Goal: Task Accomplishment & Management: Use online tool/utility

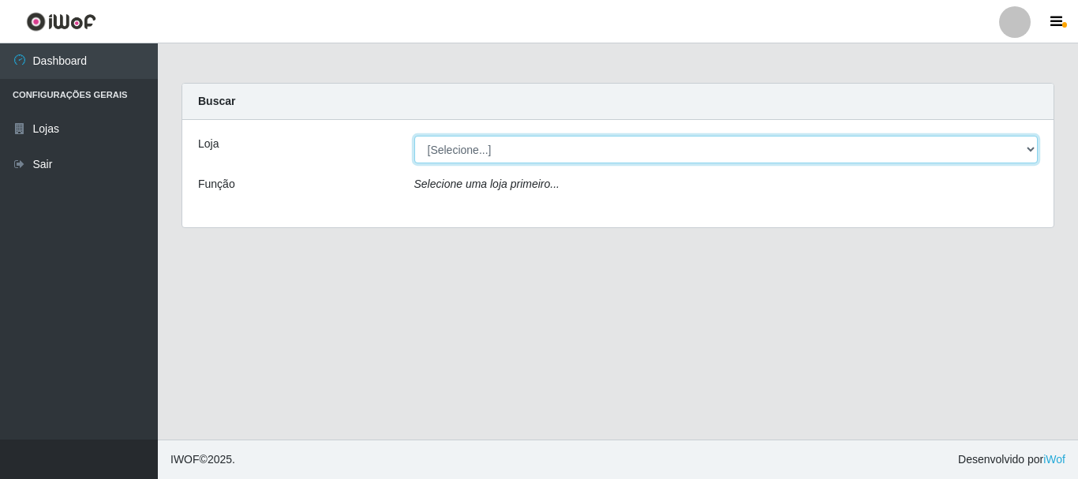
click at [469, 151] on select "[Selecione...] Casatudo BR" at bounding box center [726, 150] width 624 height 28
select select "197"
click at [414, 136] on select "[Selecione...] Casatudo BR" at bounding box center [726, 150] width 624 height 28
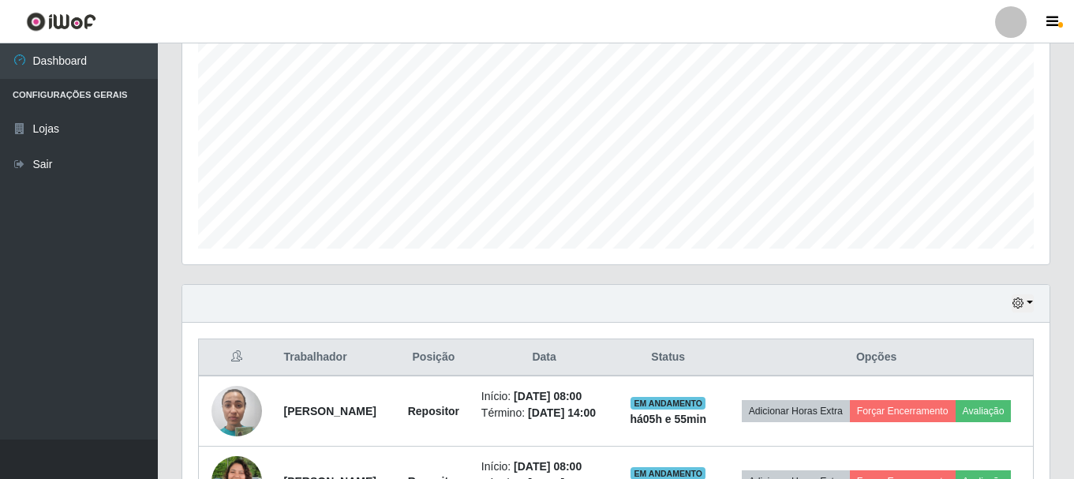
scroll to position [534, 0]
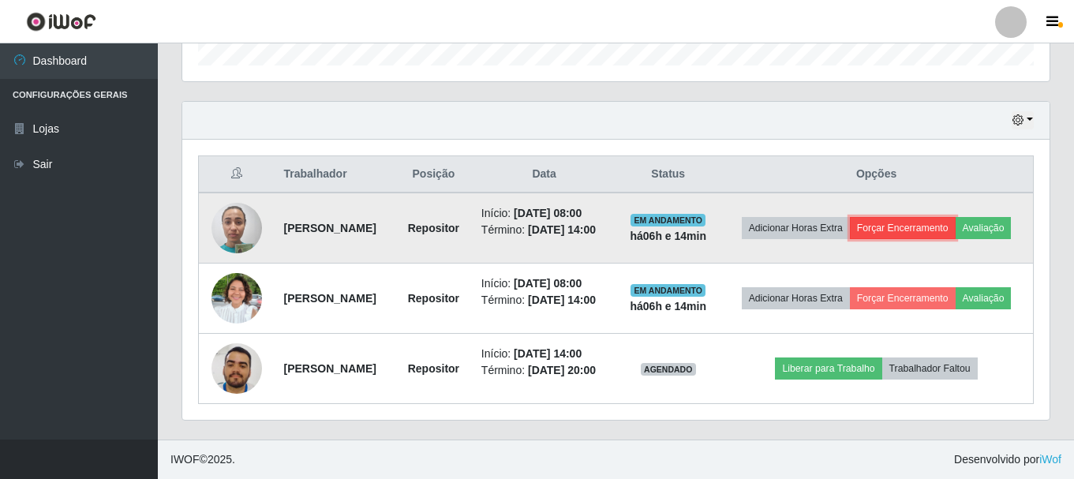
click at [956, 217] on button "Forçar Encerramento" at bounding box center [903, 228] width 106 height 22
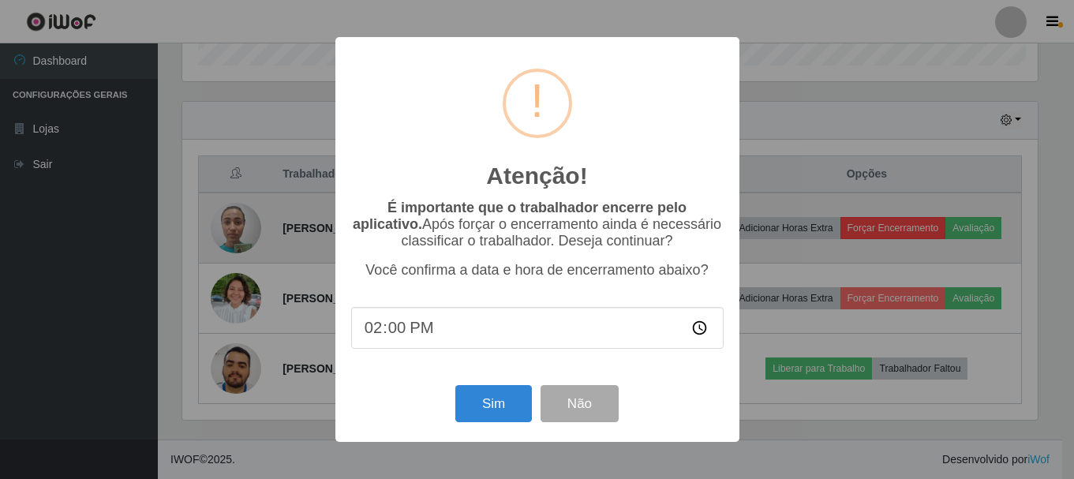
scroll to position [328, 860]
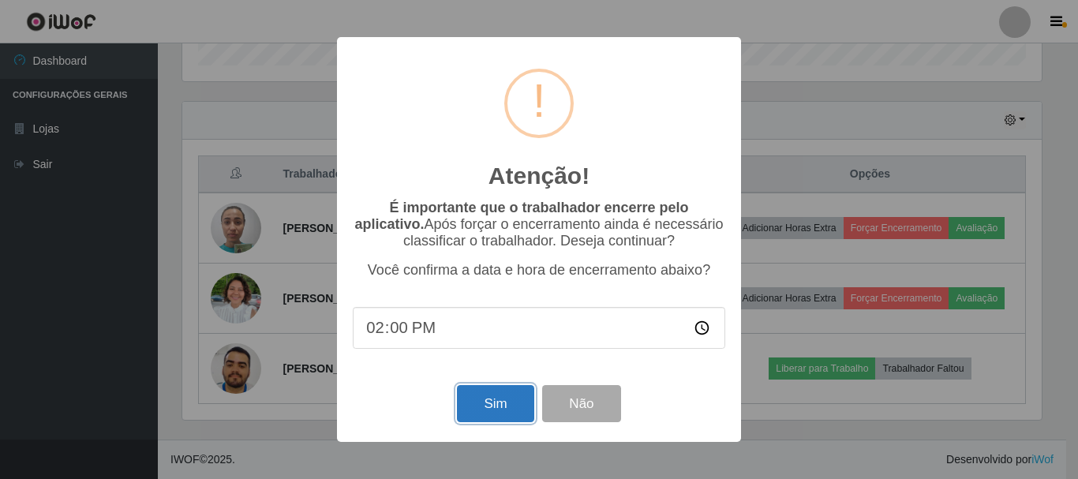
click at [487, 407] on button "Sim" at bounding box center [495, 403] width 77 height 37
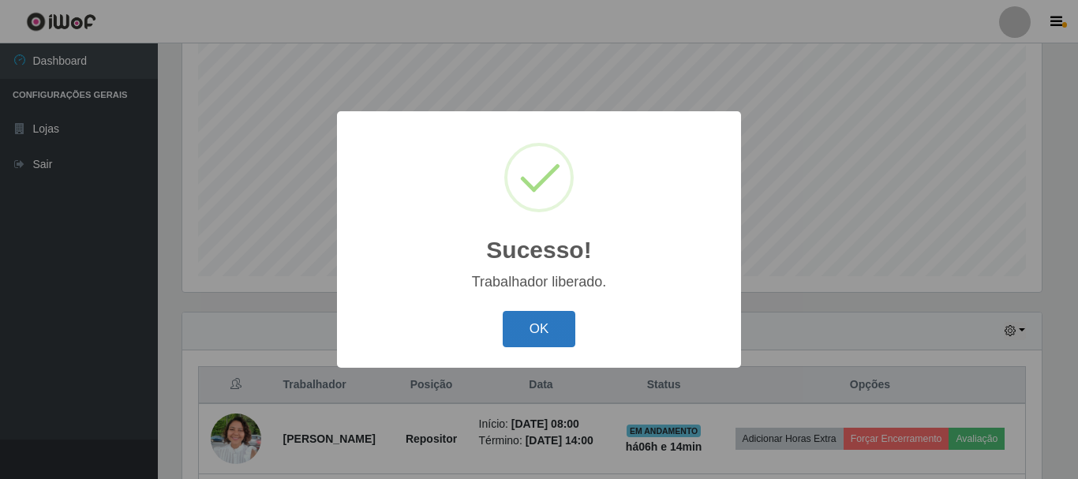
click at [545, 333] on button "OK" at bounding box center [539, 329] width 73 height 37
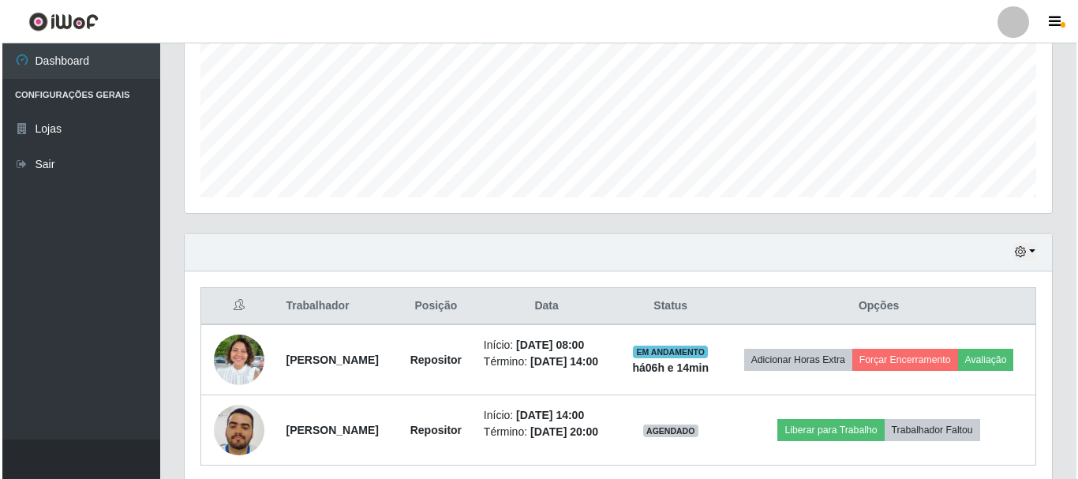
scroll to position [452, 0]
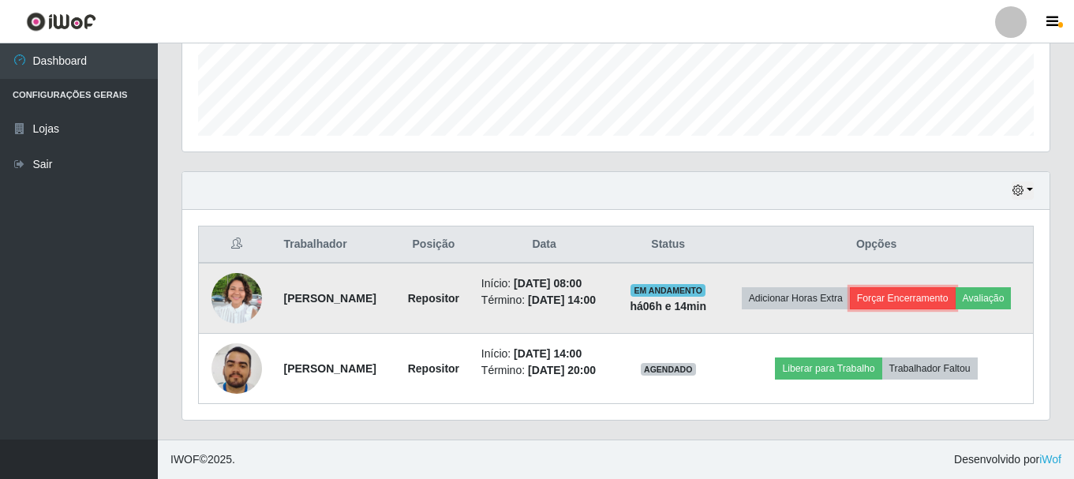
click at [931, 287] on button "Forçar Encerramento" at bounding box center [903, 298] width 106 height 22
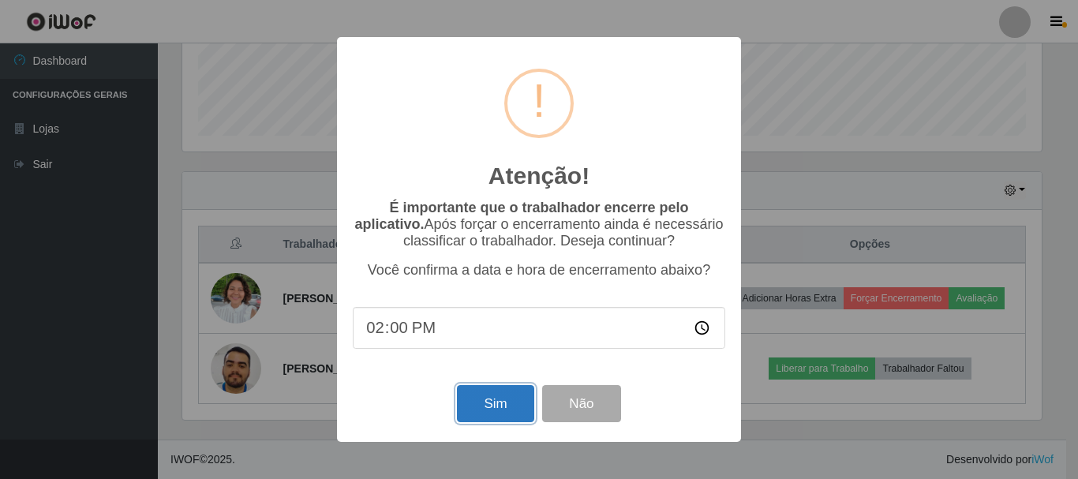
click at [488, 407] on button "Sim" at bounding box center [495, 403] width 77 height 37
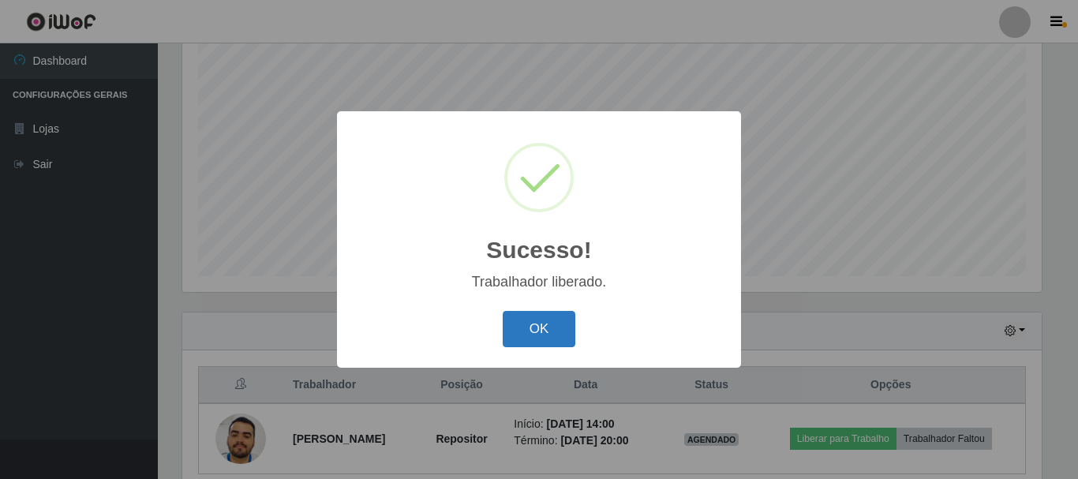
click at [549, 333] on button "OK" at bounding box center [539, 329] width 73 height 37
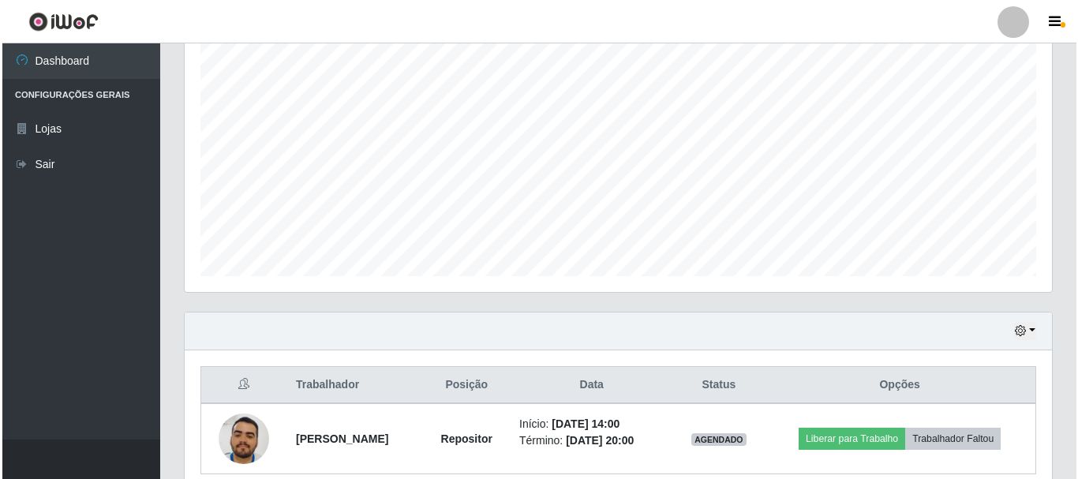
scroll to position [358, 0]
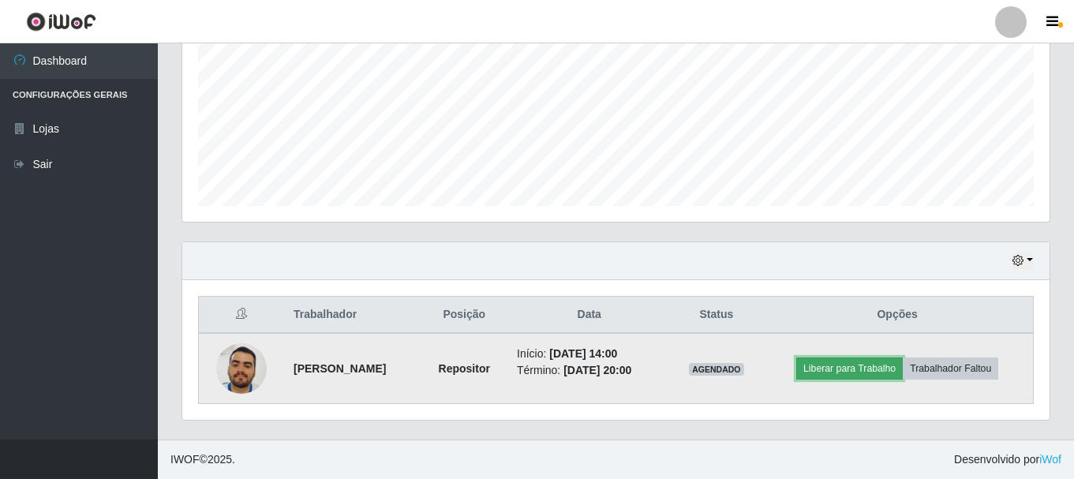
click at [830, 365] on button "Liberar para Trabalho" at bounding box center [849, 369] width 107 height 22
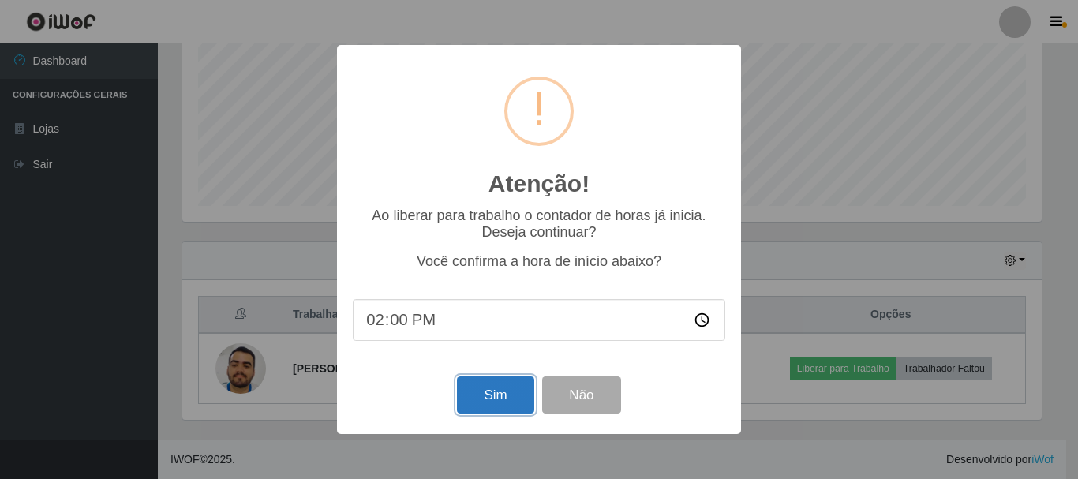
click at [504, 396] on button "Sim" at bounding box center [495, 395] width 77 height 37
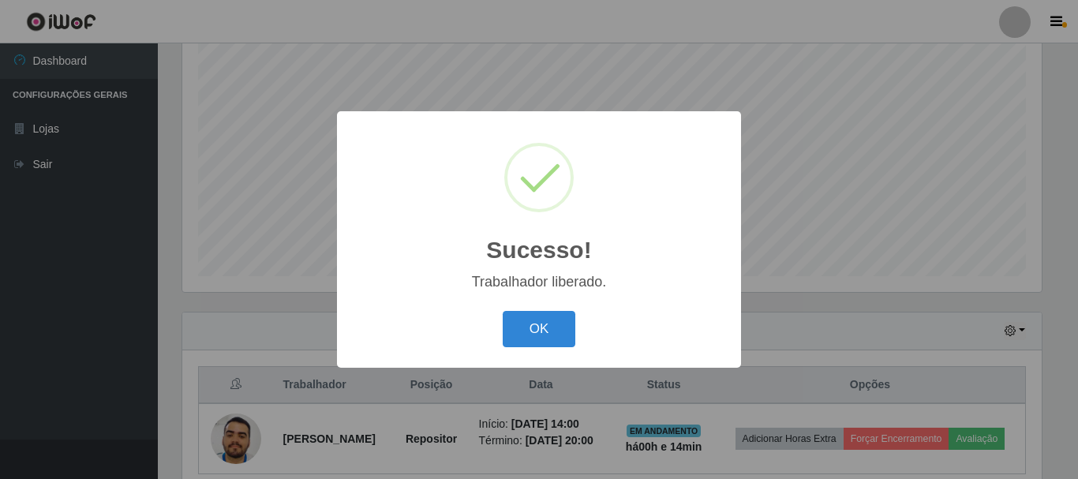
click at [503, 311] on button "OK" at bounding box center [539, 329] width 73 height 37
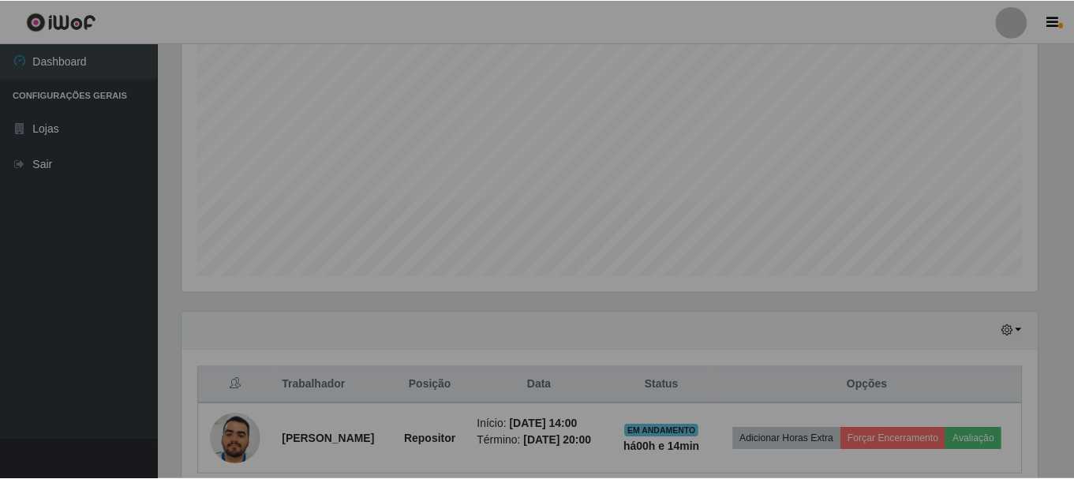
scroll to position [328, 867]
